Goal: Find specific page/section: Find specific page/section

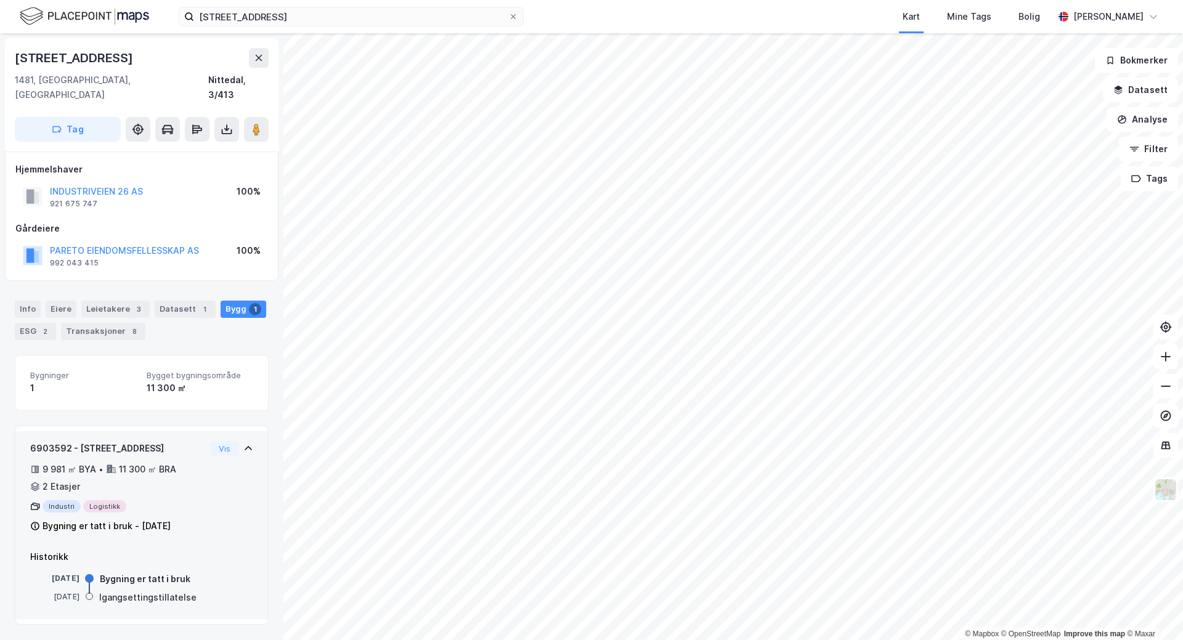
click at [249, 437] on div "6903592 - Industriveien 26 9 981 ㎡ BYA • 11 300 ㎡ BRA • 2 Etasjer Industri Logi…" at bounding box center [141, 487] width 253 height 112
click at [243, 444] on icon at bounding box center [248, 449] width 10 height 10
click at [234, 441] on div "Vis" at bounding box center [232, 448] width 43 height 15
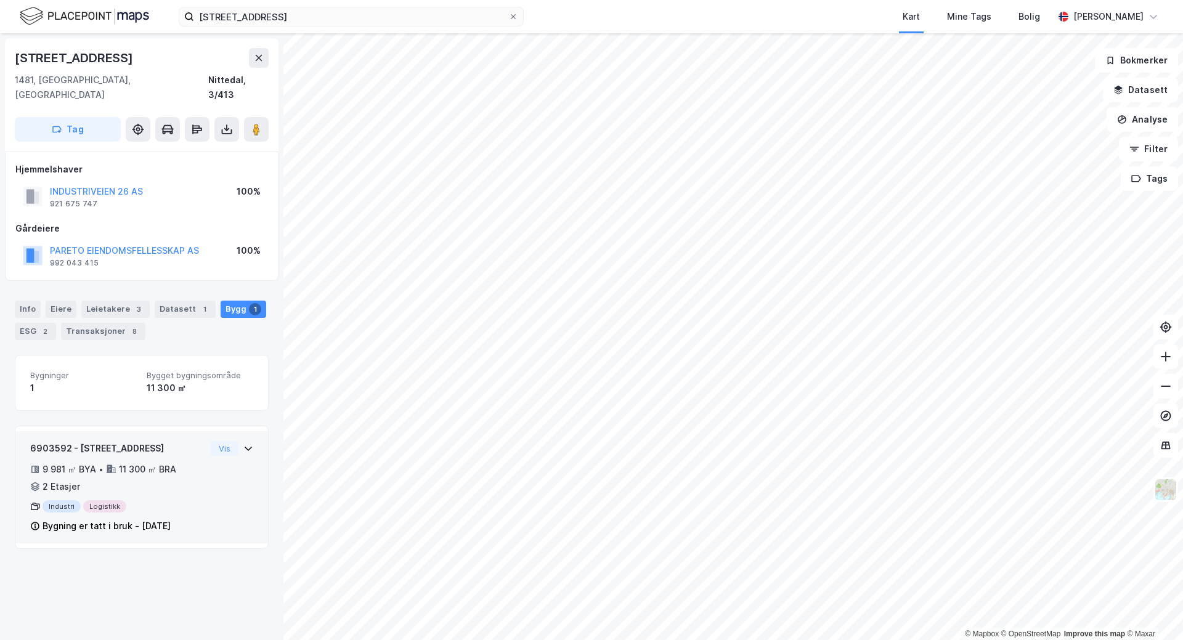
click at [234, 441] on div "Vis" at bounding box center [232, 448] width 43 height 15
